Goal: Transaction & Acquisition: Purchase product/service

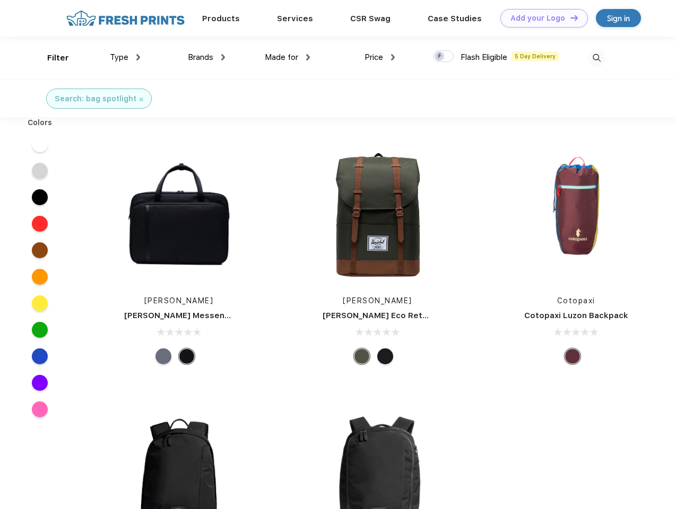
click at [540, 18] on link "Add your Logo Design Tool" at bounding box center [543, 18] width 87 height 19
click at [0, 0] on div "Design Tool" at bounding box center [0, 0] width 0 height 0
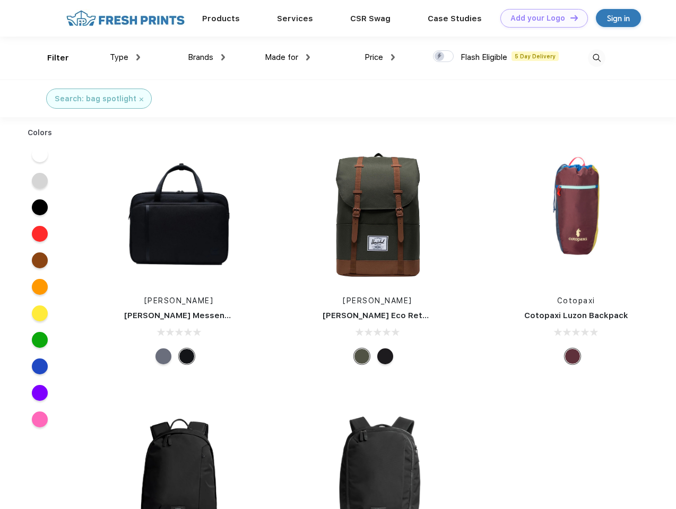
click at [569, 17] on link "Add your Logo Design Tool" at bounding box center [543, 18] width 87 height 19
click at [51, 58] on div "Filter" at bounding box center [58, 58] width 22 height 12
click at [125, 57] on span "Type" at bounding box center [119, 57] width 19 height 10
click at [206, 57] on span "Brands" at bounding box center [200, 57] width 25 height 10
click at [287, 57] on span "Made for" at bounding box center [281, 57] width 33 height 10
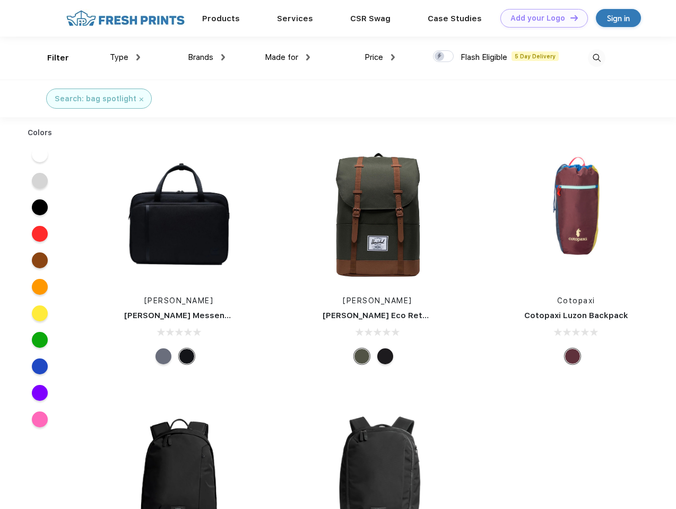
click at [380, 57] on span "Price" at bounding box center [373, 57] width 19 height 10
click at [443, 57] on div at bounding box center [443, 56] width 21 height 12
click at [440, 57] on input "checkbox" at bounding box center [436, 53] width 7 height 7
click at [596, 58] on img at bounding box center [596, 57] width 17 height 17
